Goal: Information Seeking & Learning: Learn about a topic

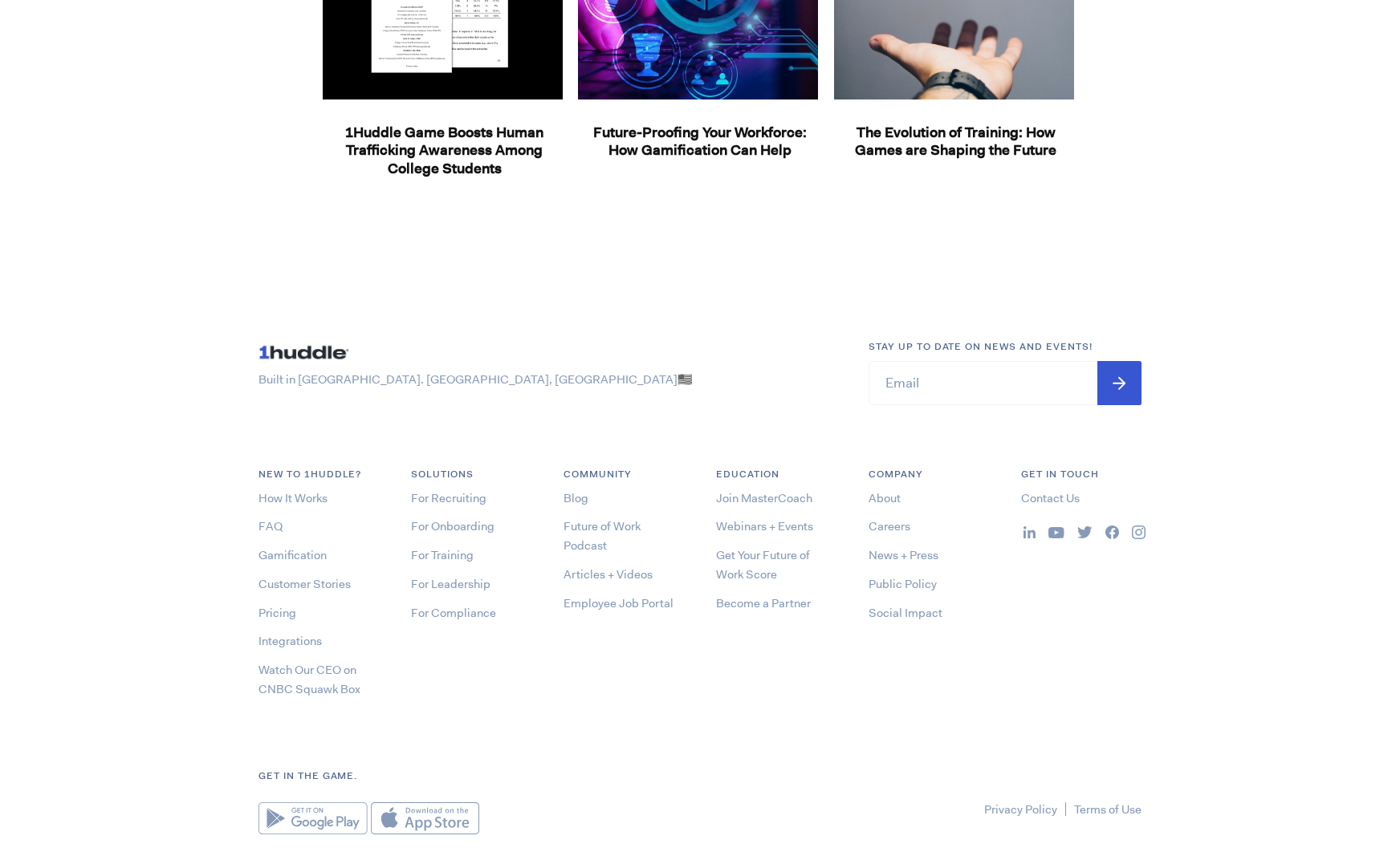
scroll to position [2426, 0]
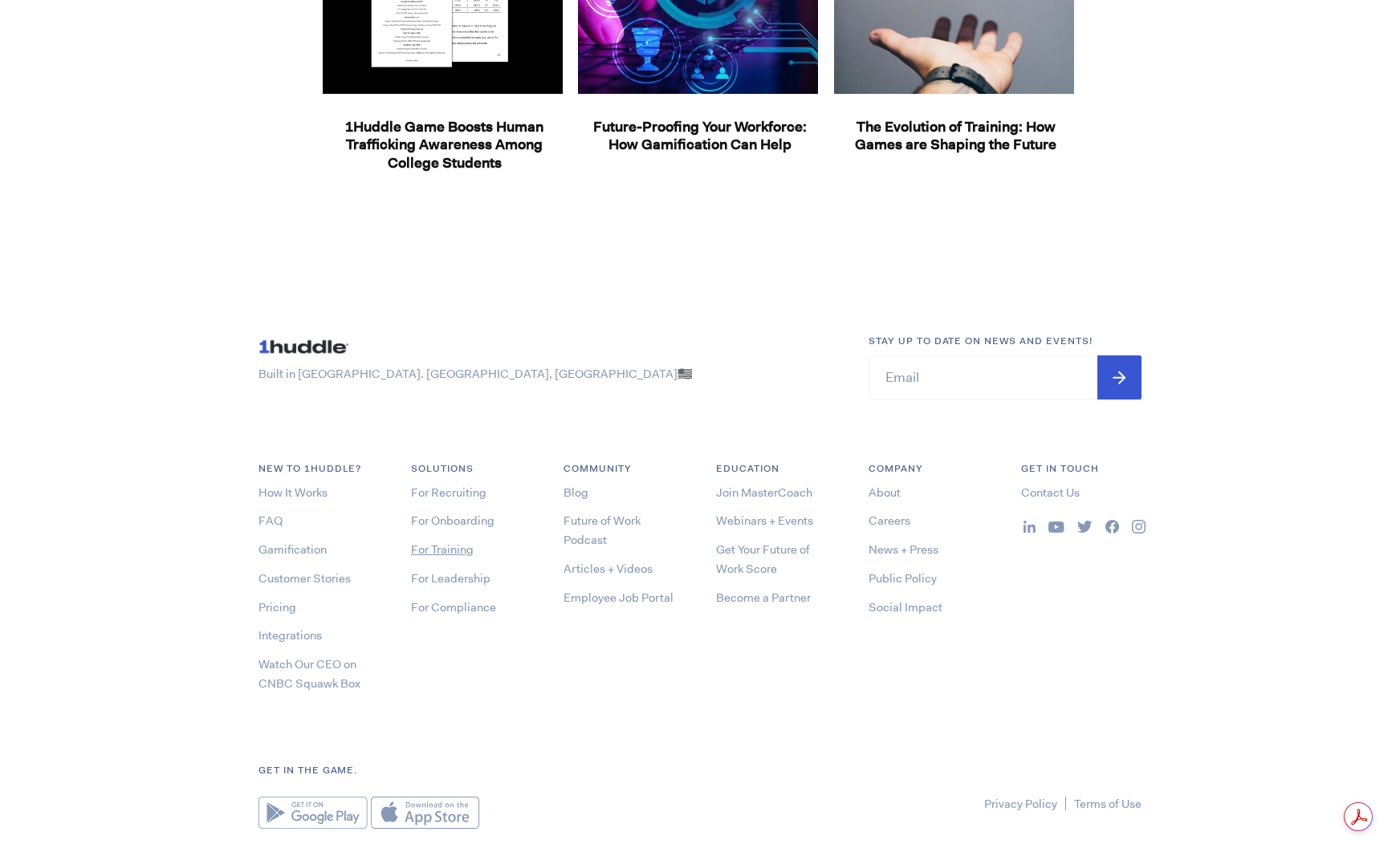
click at [446, 550] on link "For Training" at bounding box center [442, 549] width 63 height 16
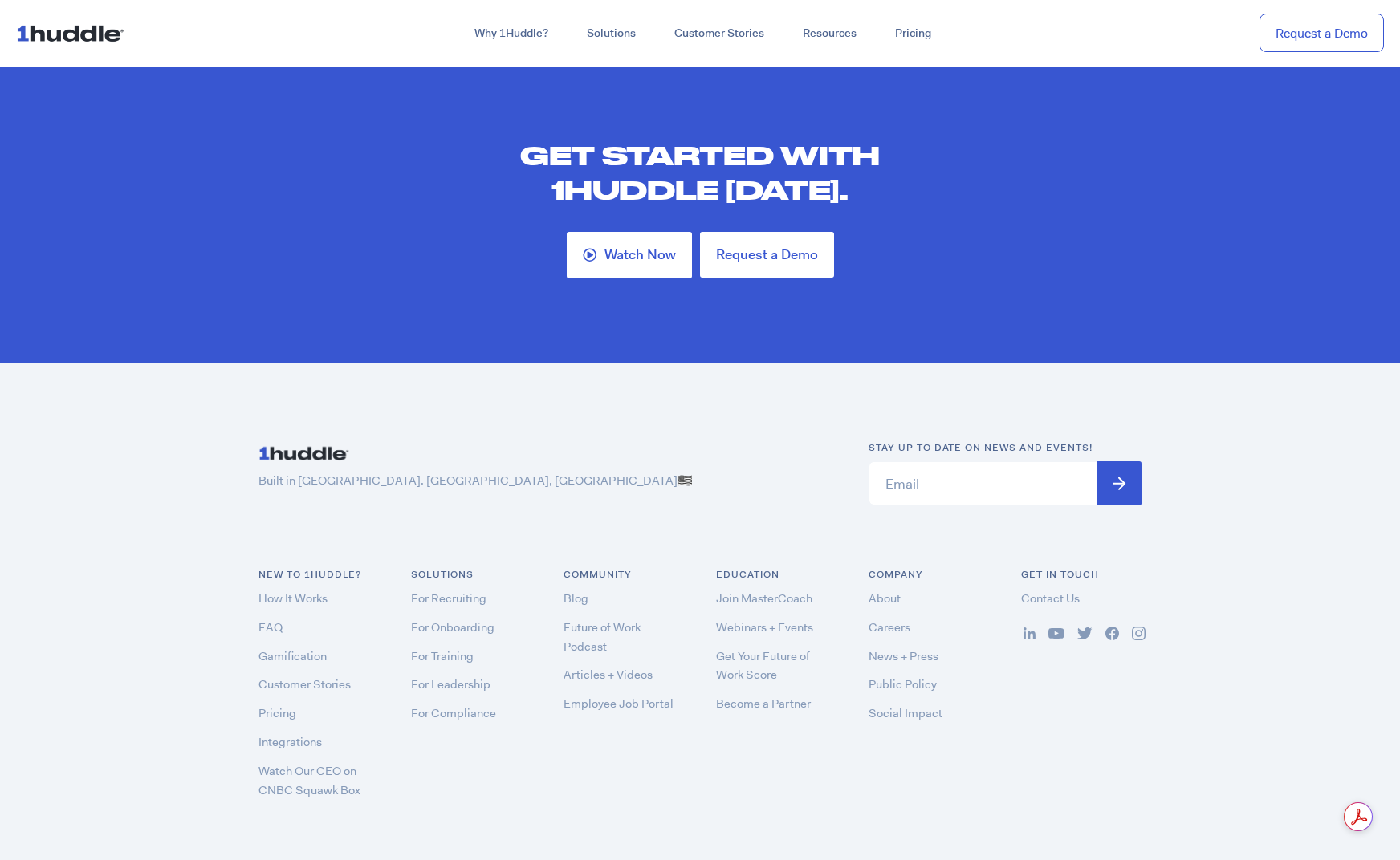
scroll to position [4639, 0]
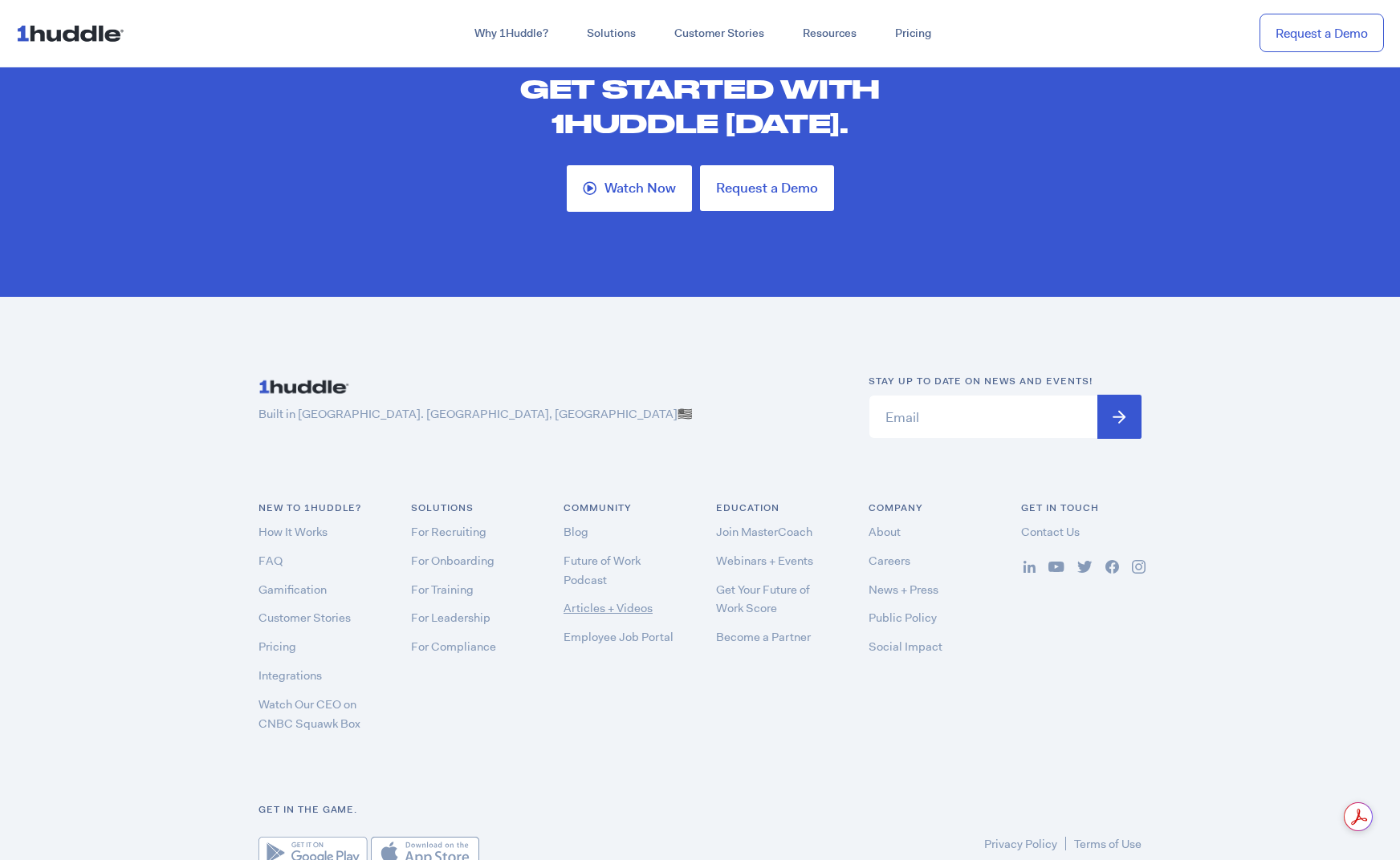
click at [591, 600] on link "Articles + Videos" at bounding box center [608, 608] width 89 height 16
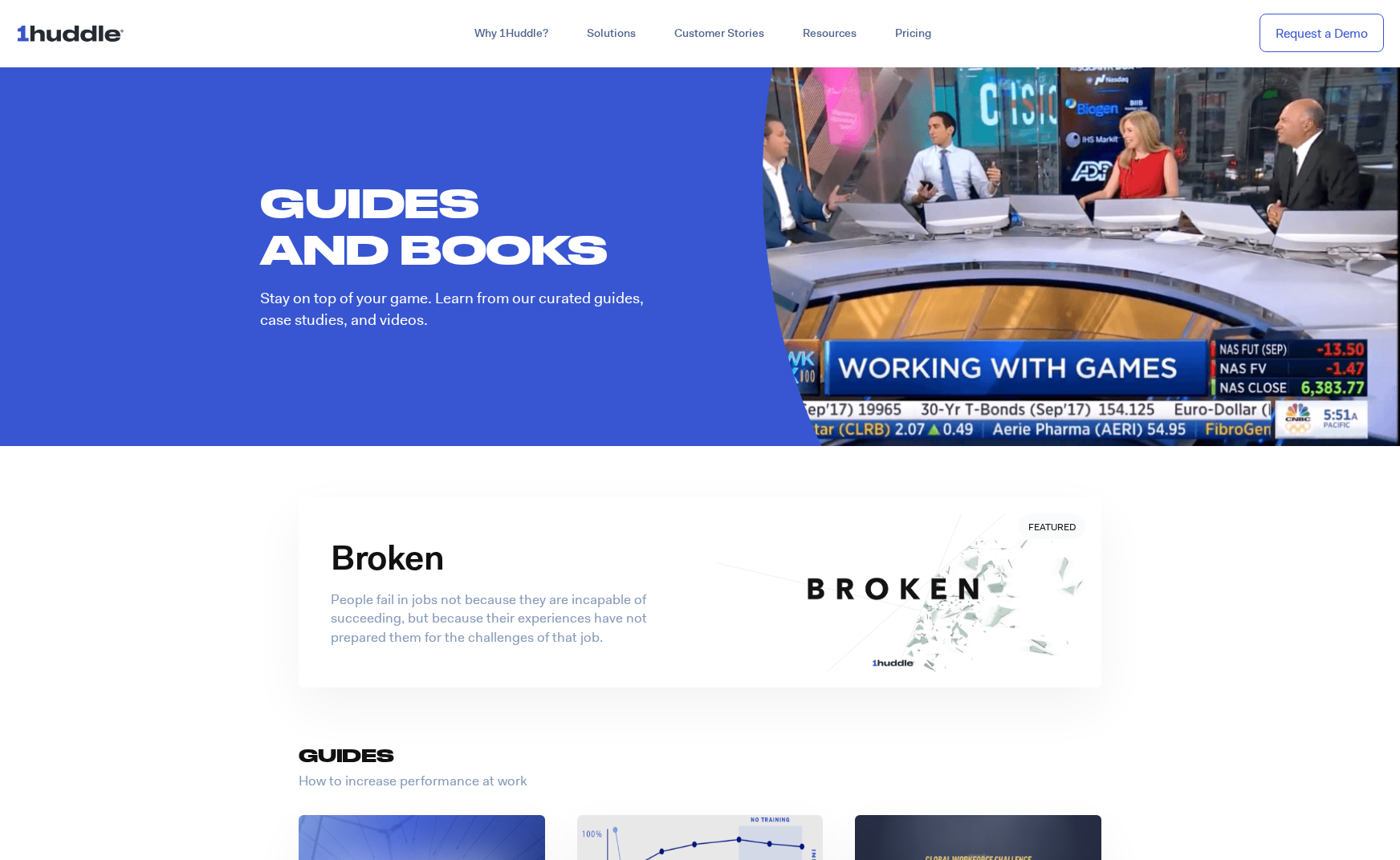
click at [1222, 17] on nav "Why 1Huddle? How It Works Science of Learning Gamification What We Stand For FA…" at bounding box center [700, 34] width 1400 height 67
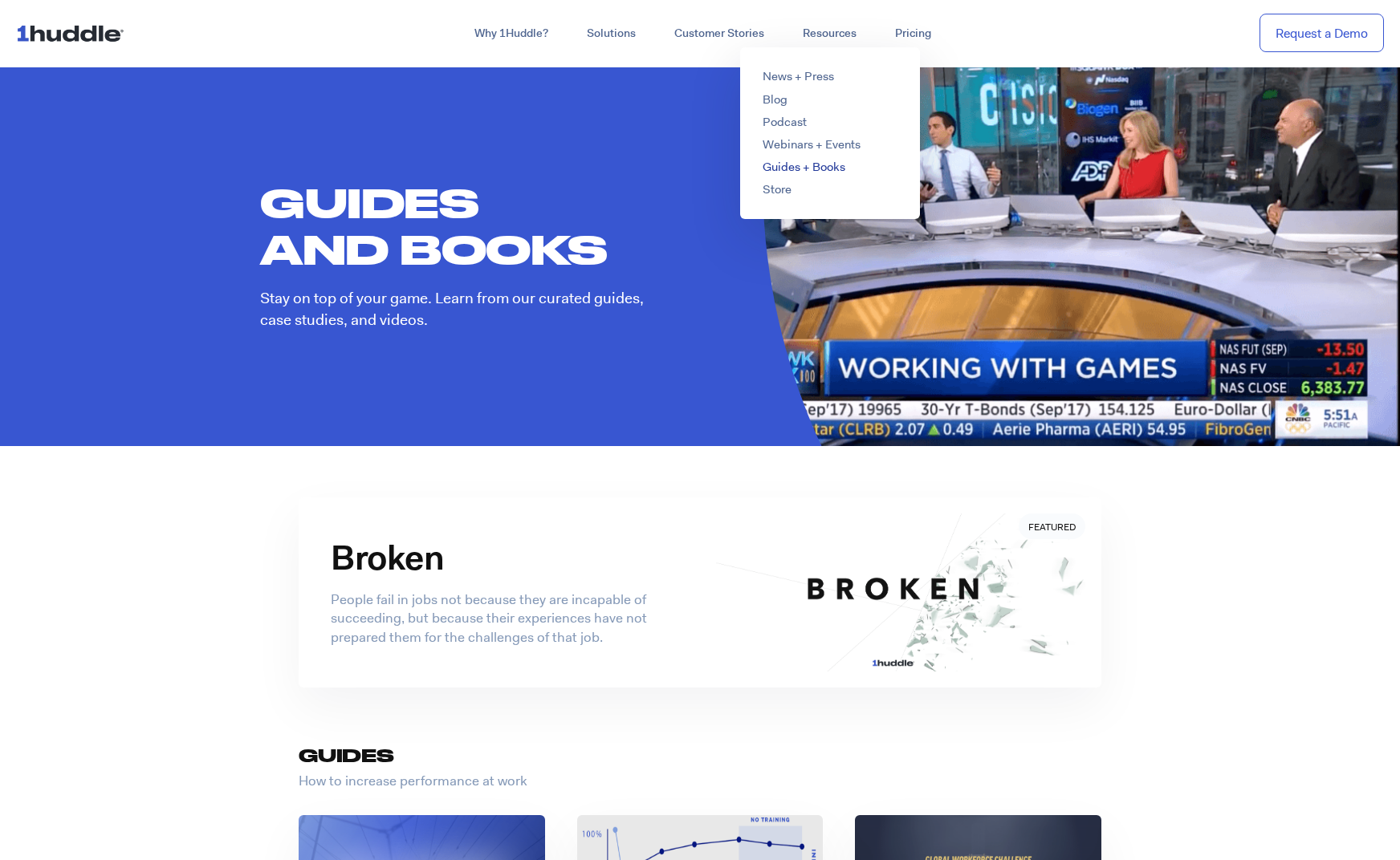
scroll to position [2, 0]
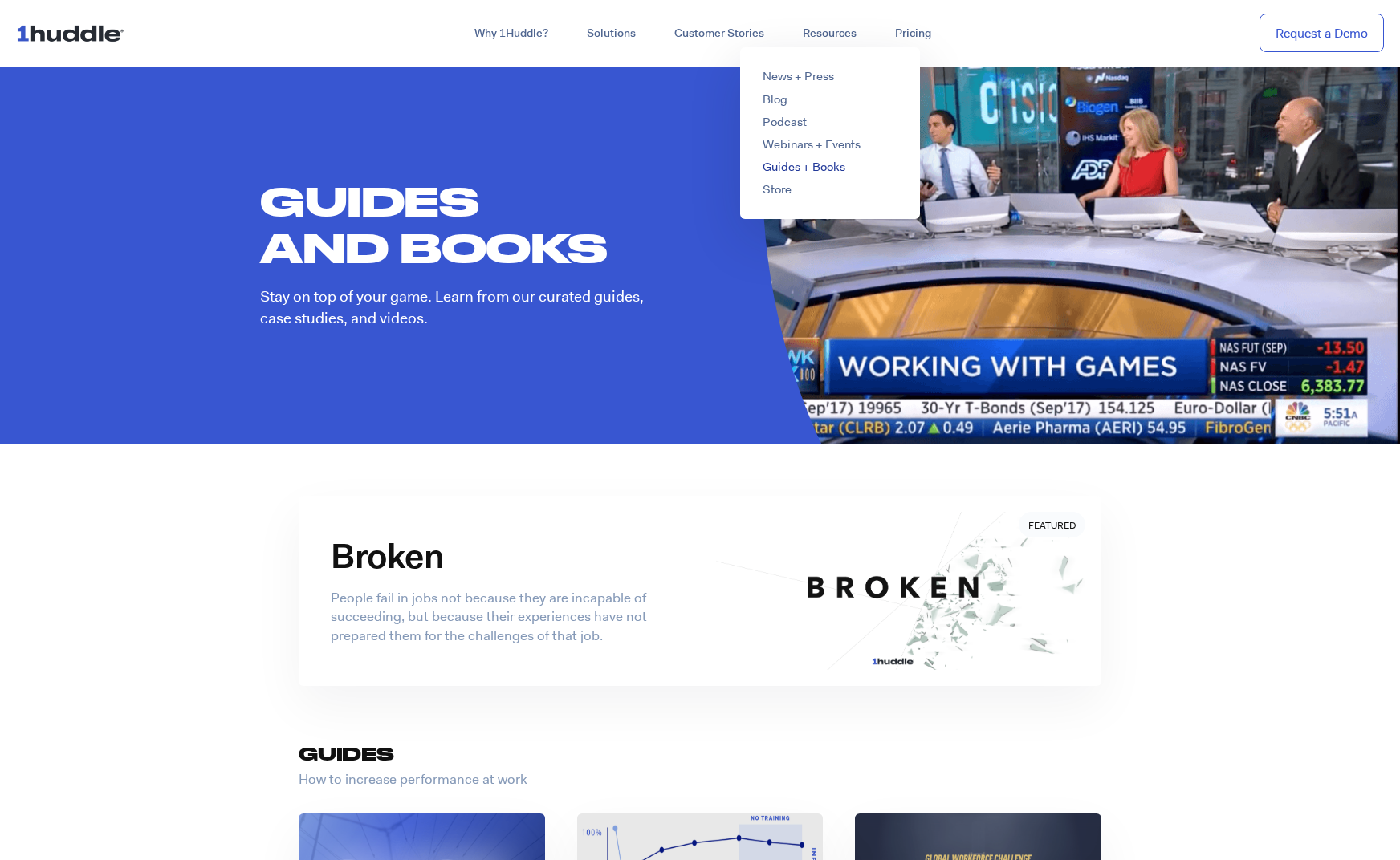
click at [786, 168] on link "Guides + Books" at bounding box center [803, 167] width 83 height 16
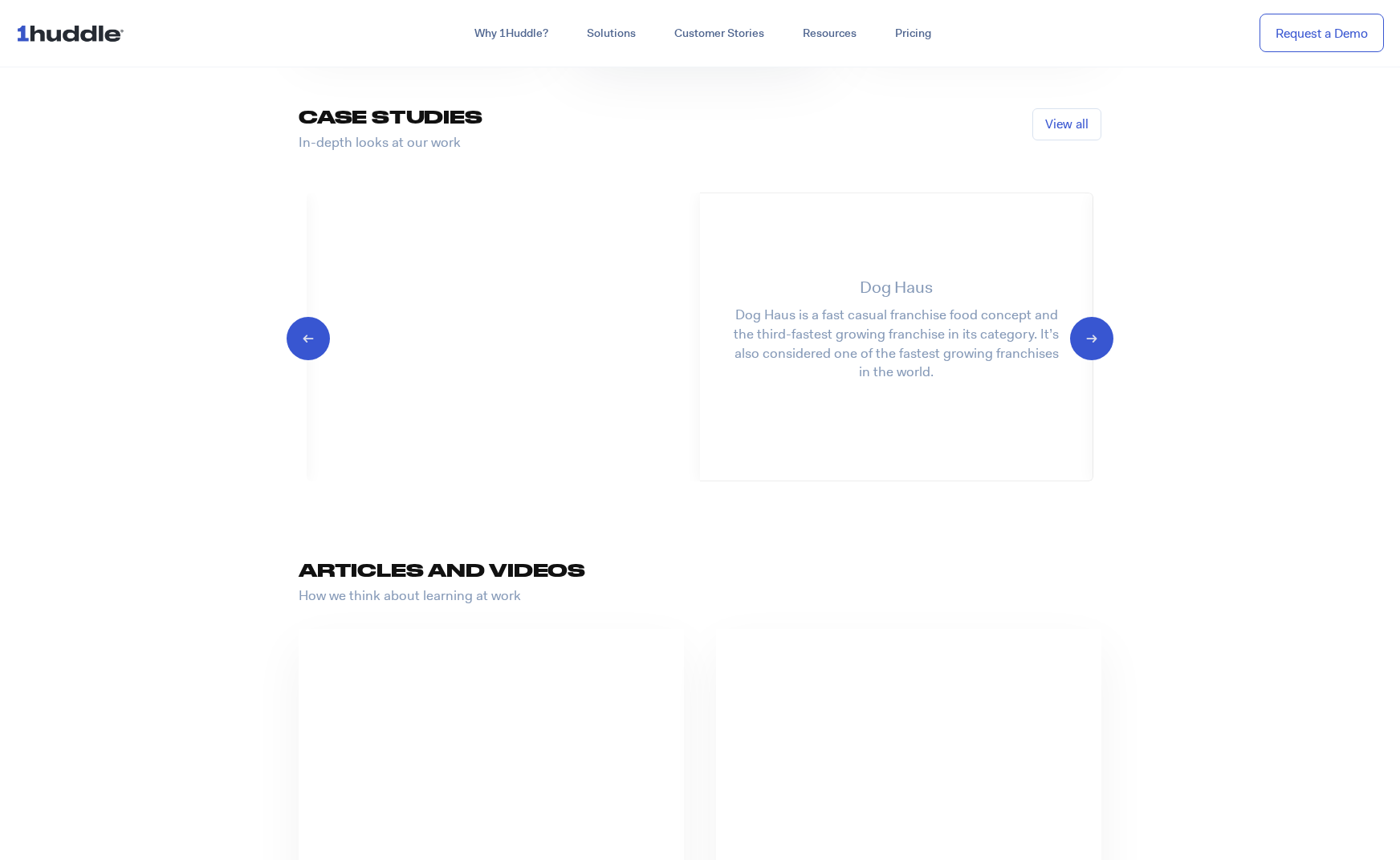
scroll to position [1140, 0]
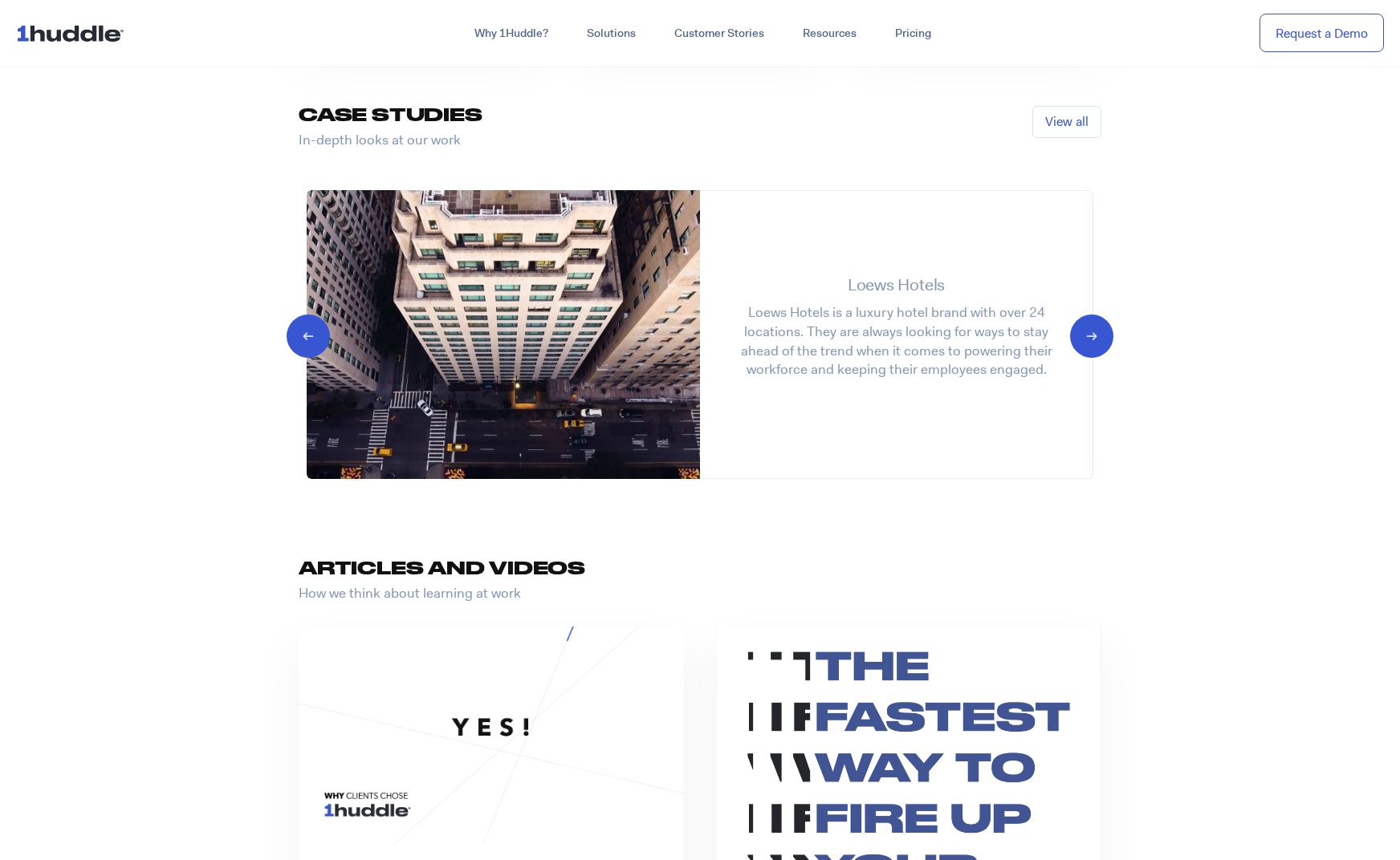
click at [1085, 333] on icon "Next slide" at bounding box center [1077, 334] width 15 height 16
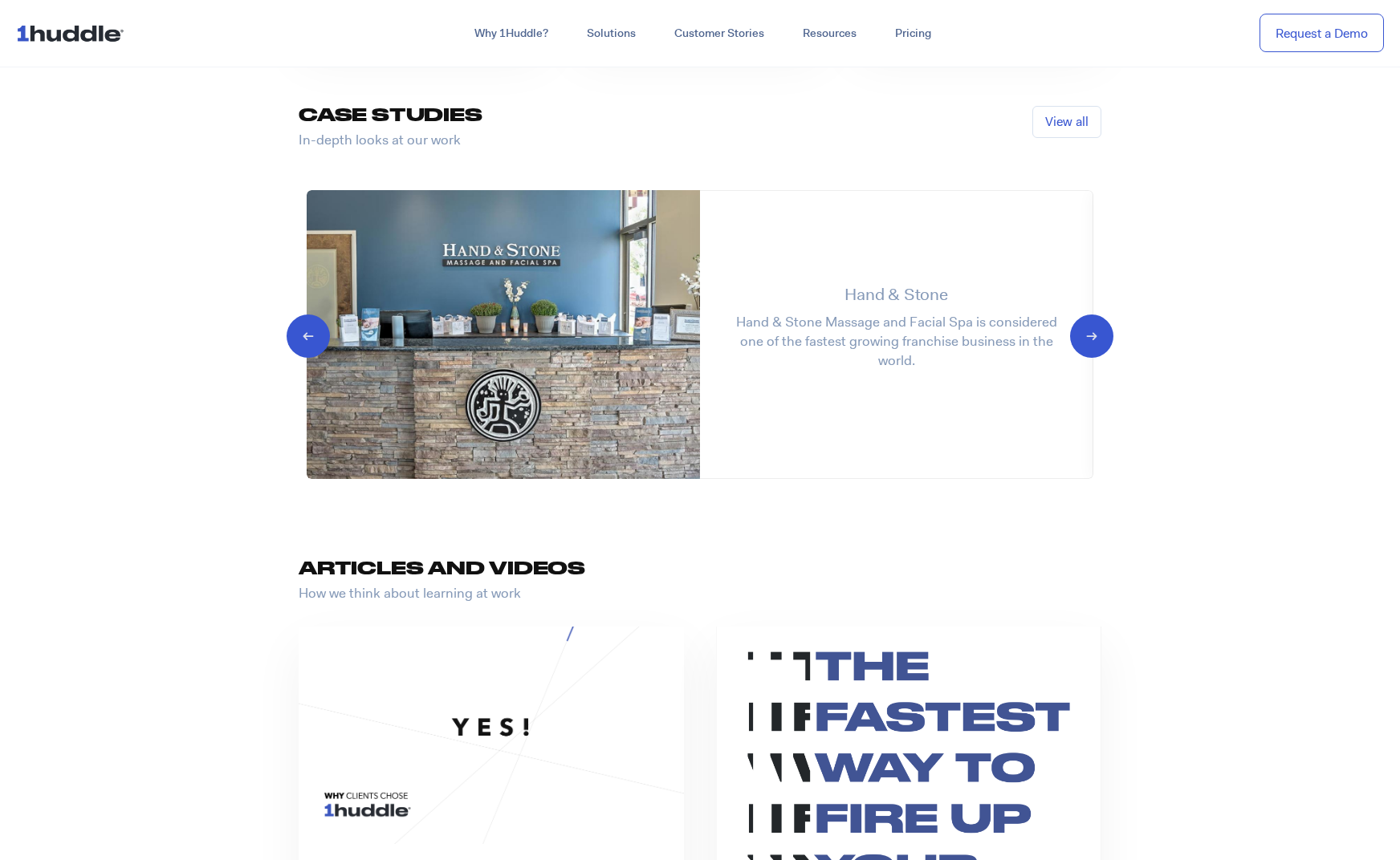
click at [1085, 333] on icon "Next slide" at bounding box center [1077, 334] width 15 height 16
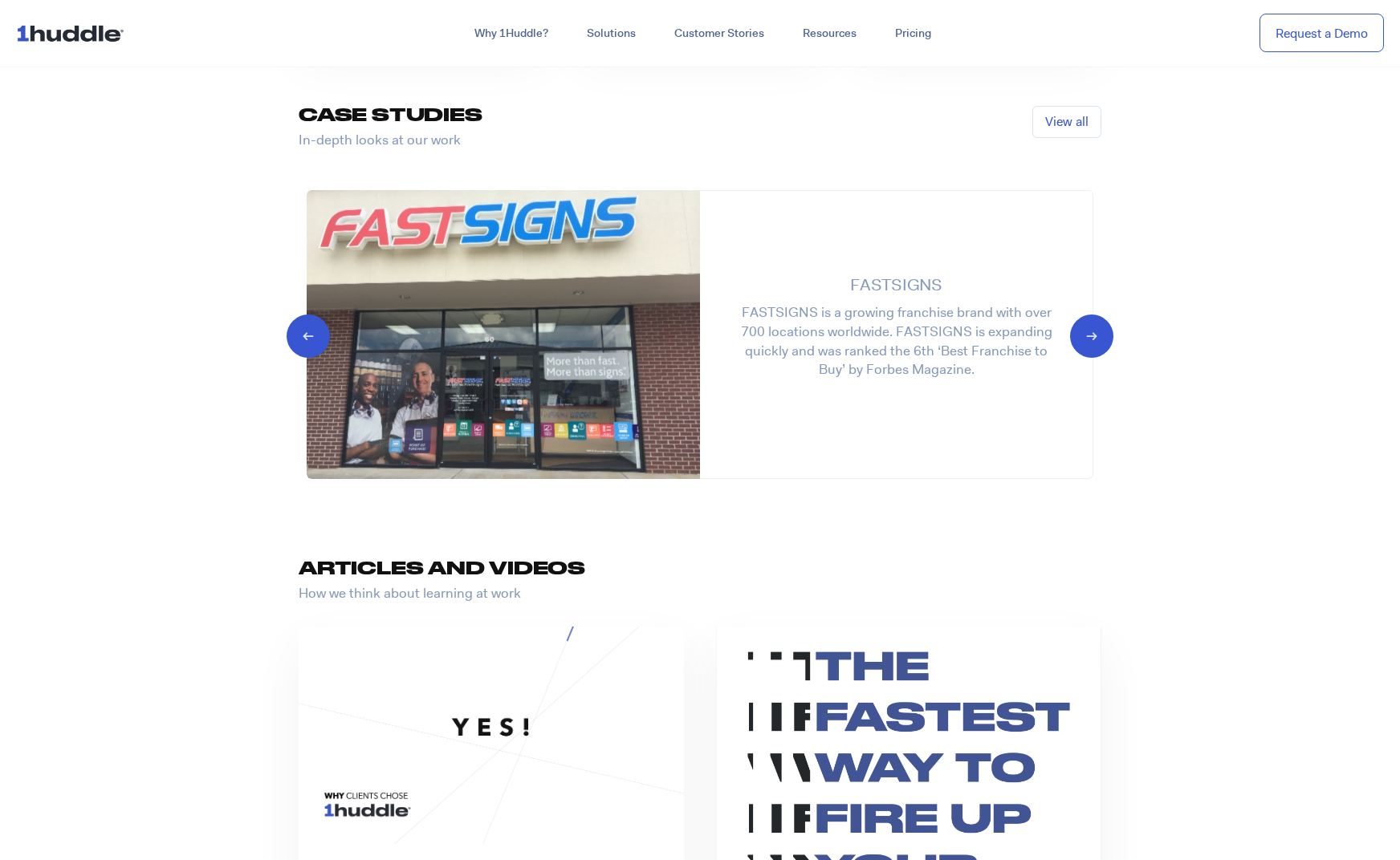
click at [1085, 333] on icon "Next slide" at bounding box center [1077, 334] width 15 height 16
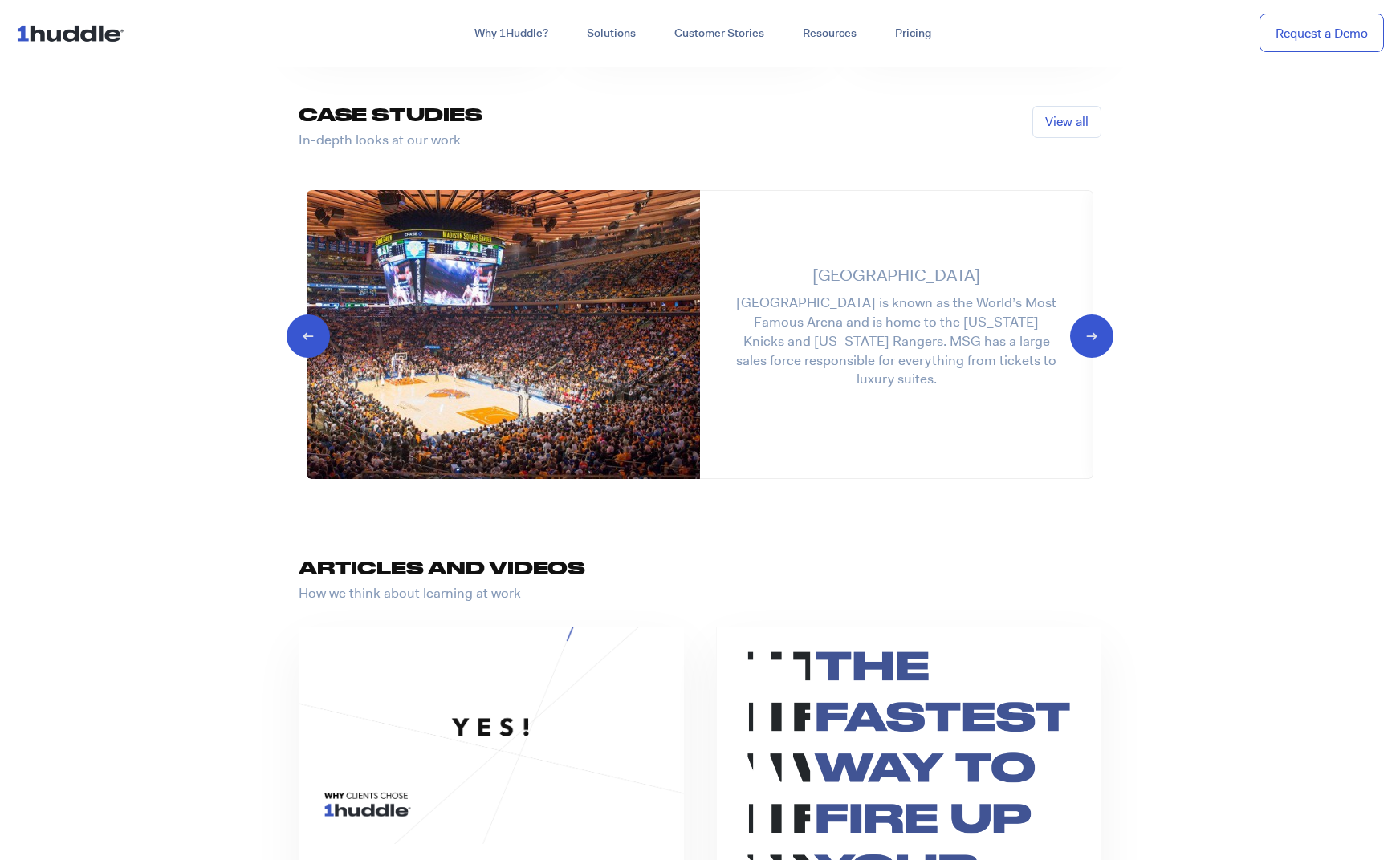
click at [1085, 333] on icon "Next slide" at bounding box center [1077, 334] width 15 height 16
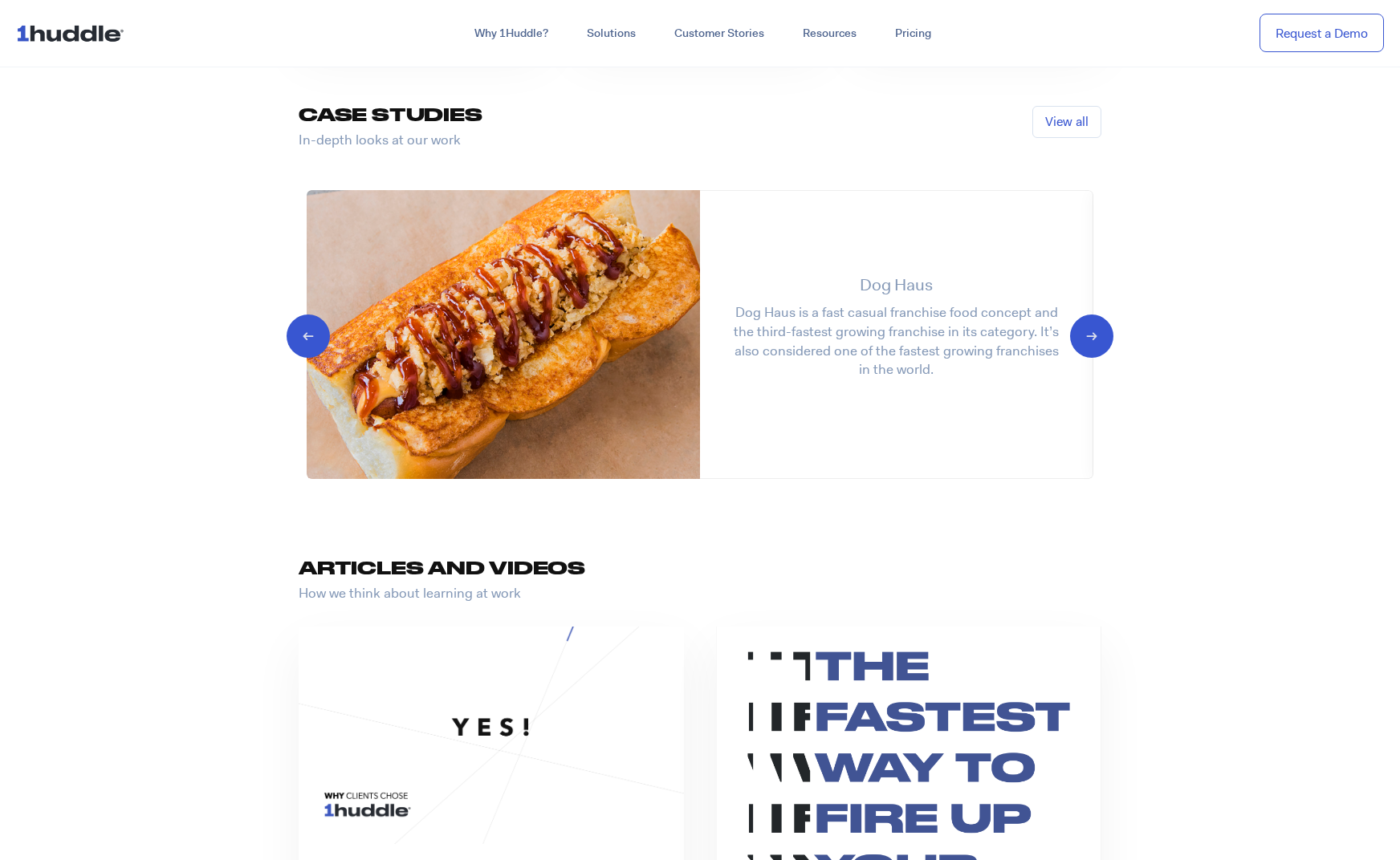
click at [1085, 333] on icon "Next slide" at bounding box center [1077, 334] width 15 height 16
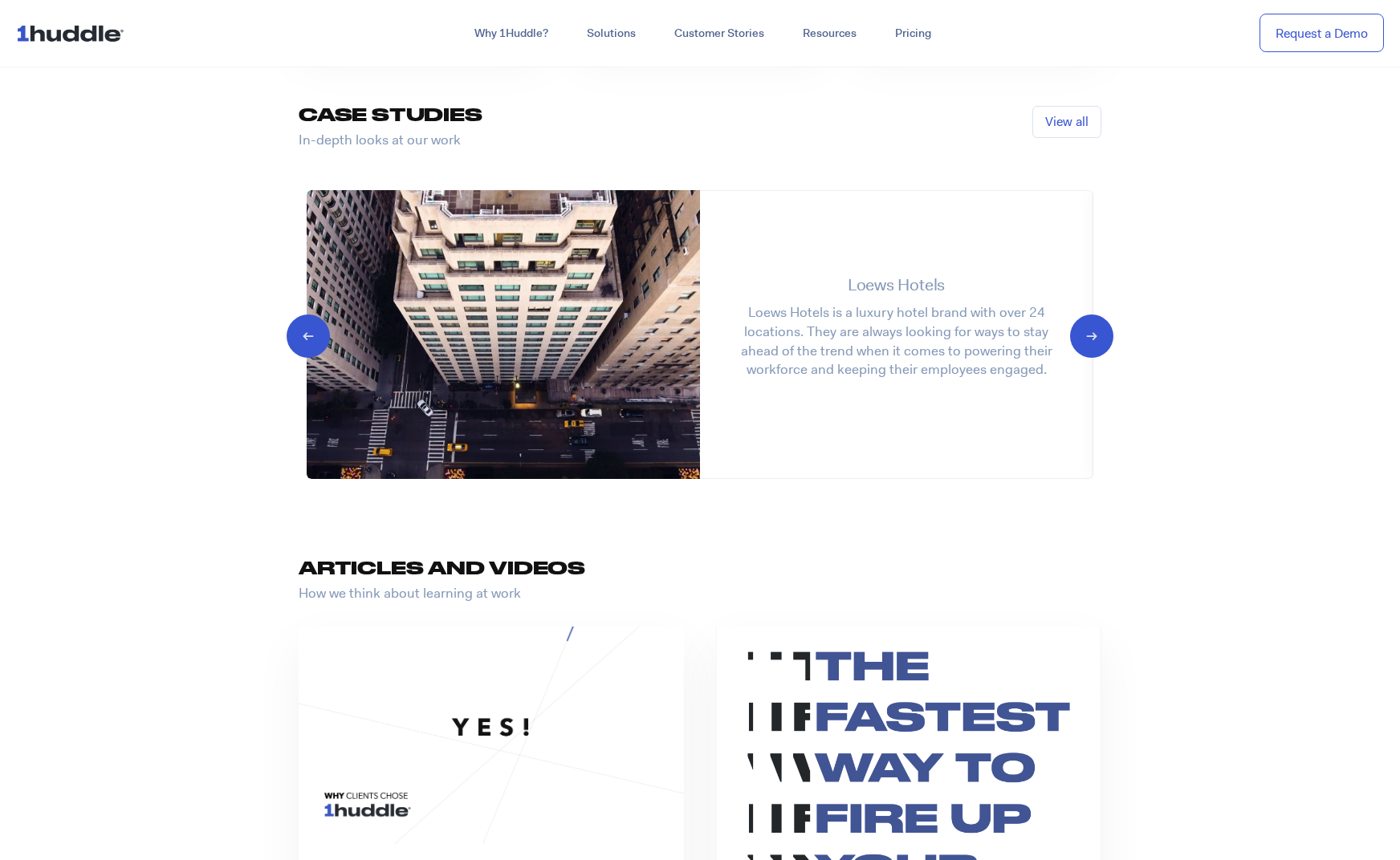
click at [1085, 333] on icon "Next slide" at bounding box center [1077, 334] width 15 height 16
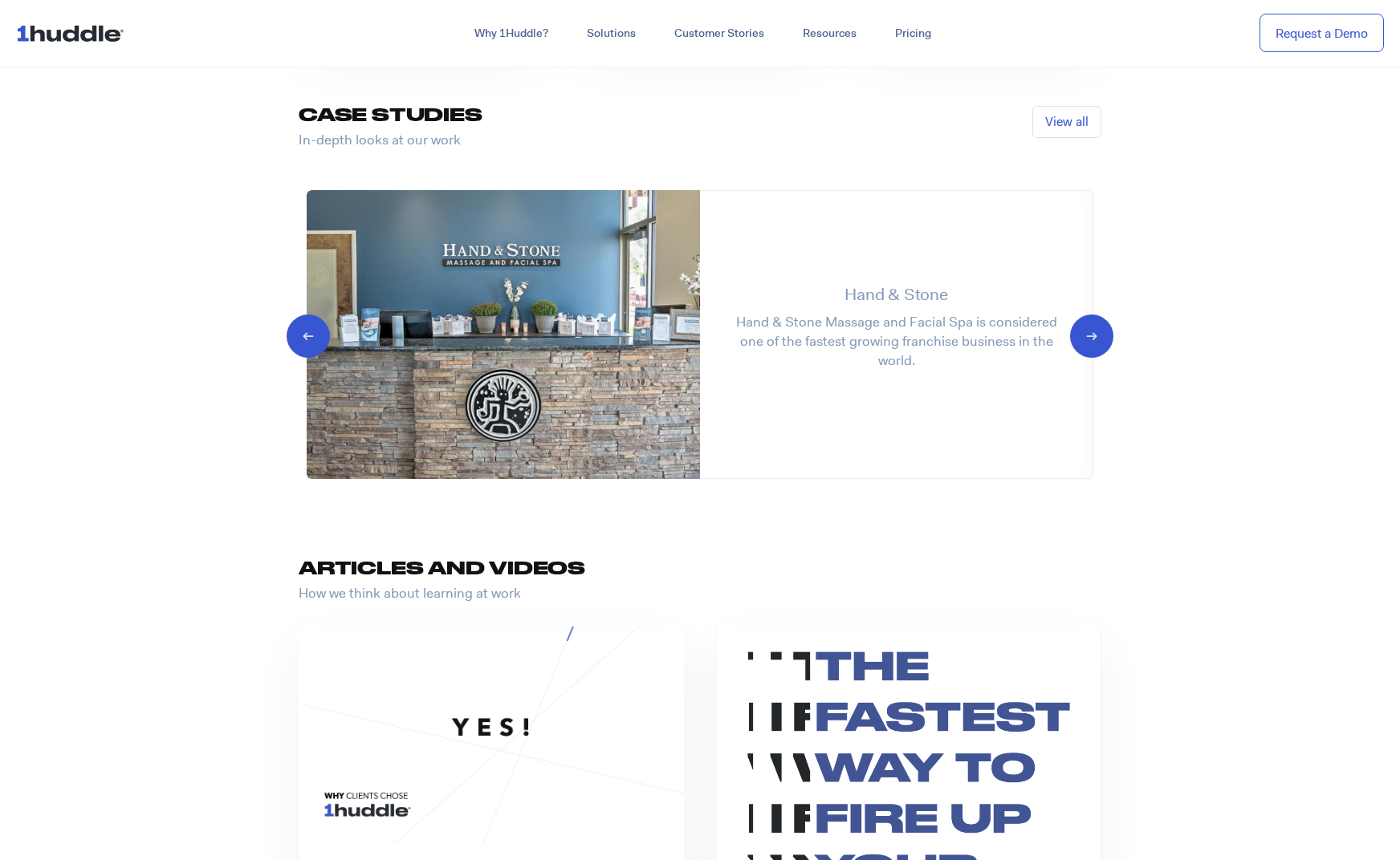
click at [1085, 333] on icon "Next slide" at bounding box center [1077, 334] width 15 height 16
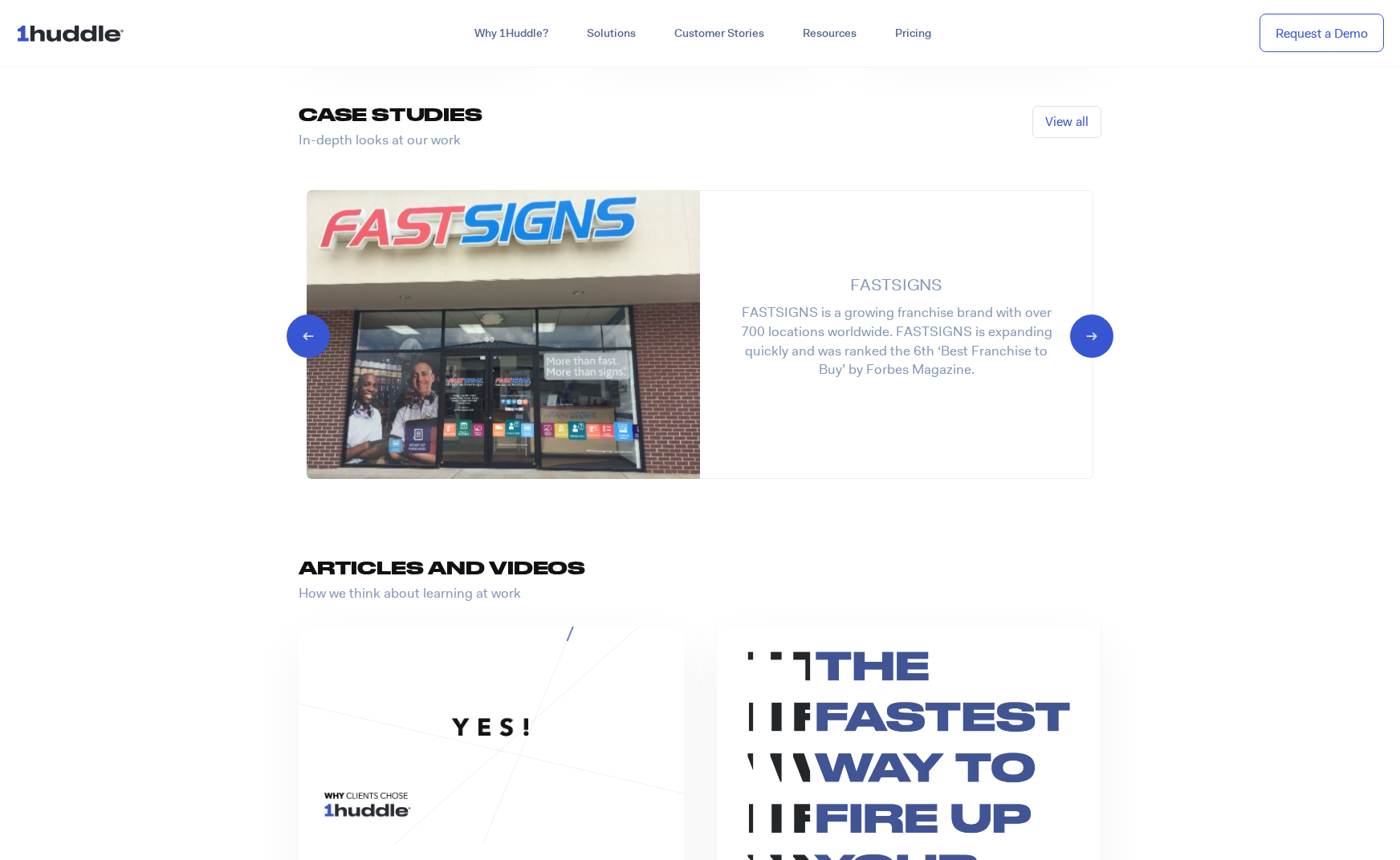
click at [598, 343] on img at bounding box center [503, 334] width 394 height 289
click at [868, 349] on div "FASTSIGNS FASTSIGNS is a growing franchise brand with over 700 locations worldw…" at bounding box center [896, 326] width 328 height 107
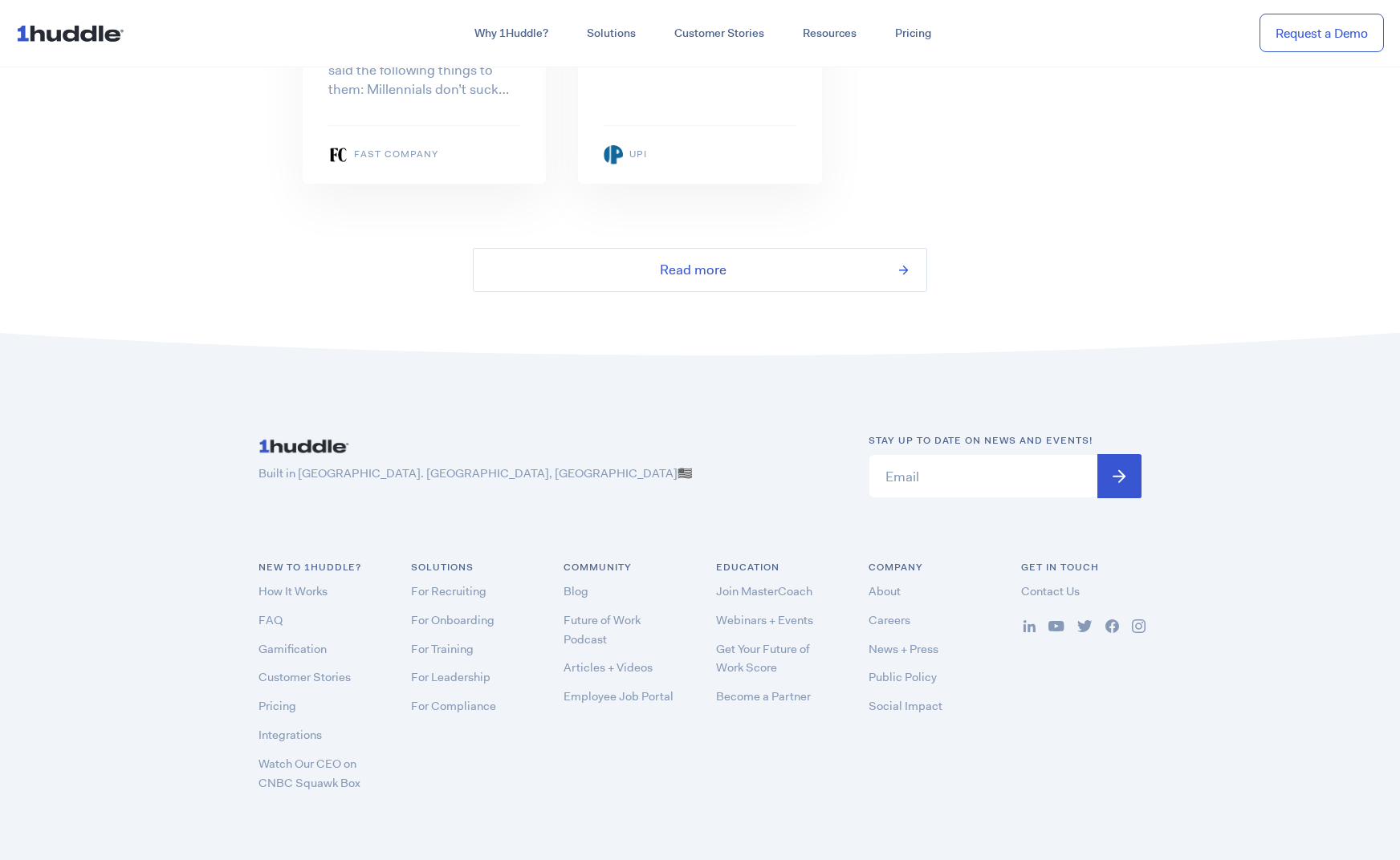
scroll to position [3485, 0]
click at [907, 643] on link "News + Press" at bounding box center [903, 652] width 70 height 16
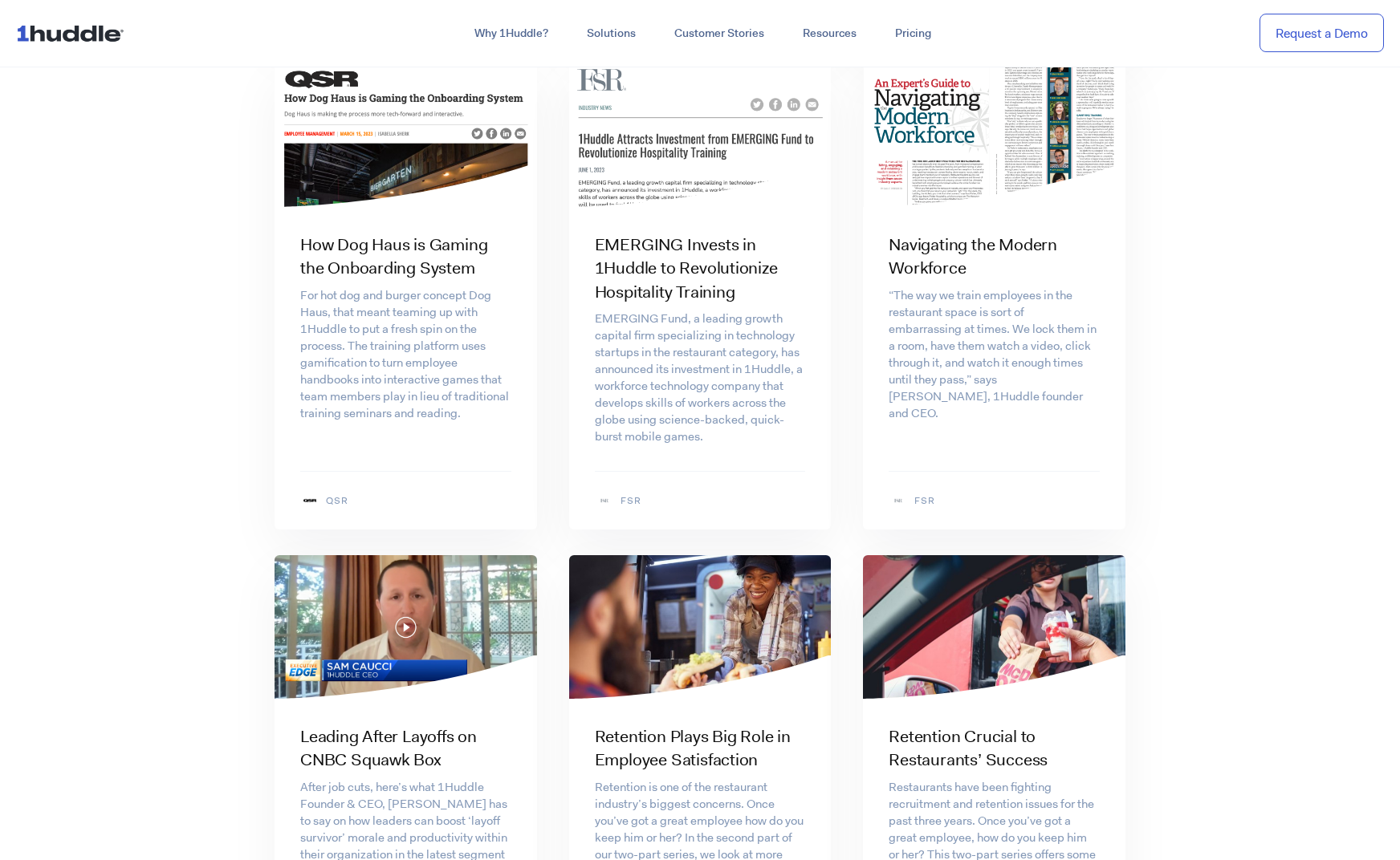
scroll to position [4697, 0]
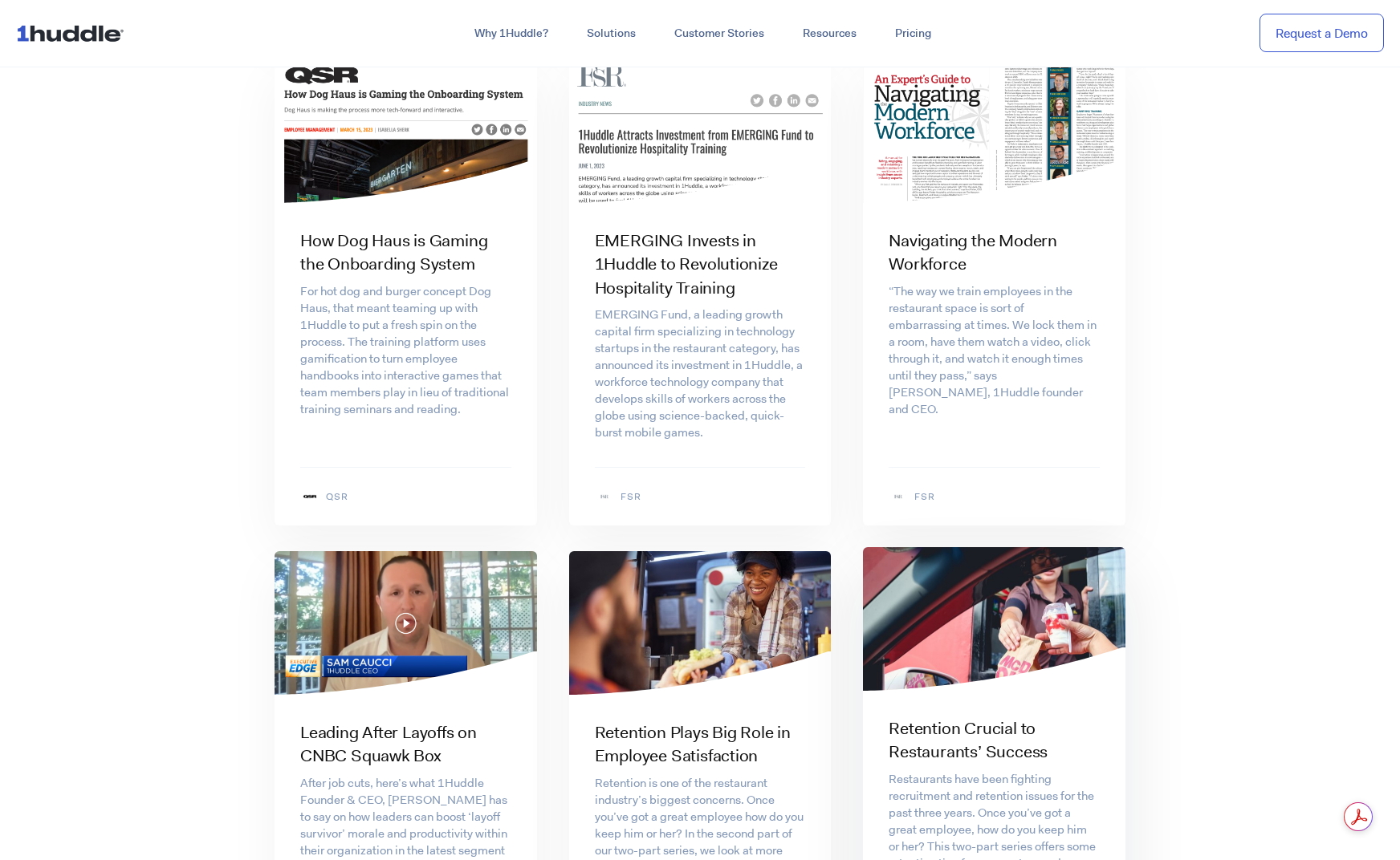
click at [1057, 576] on img at bounding box center [994, 619] width 262 height 144
